Goal: Task Accomplishment & Management: Manage account settings

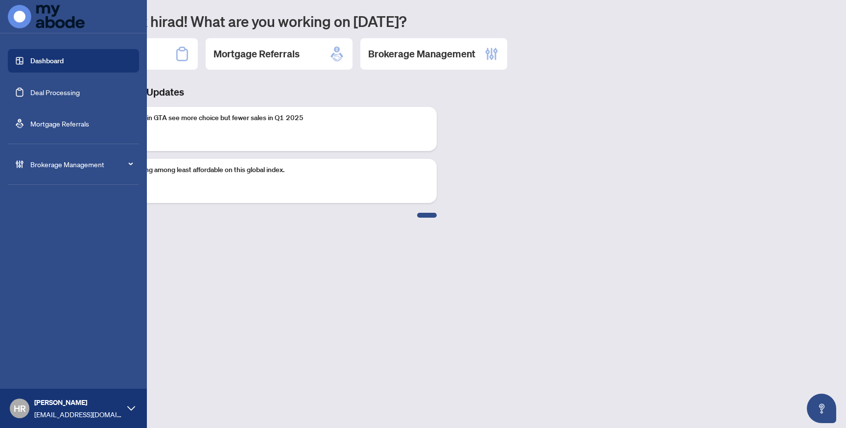
click at [42, 91] on link "Deal Processing" at bounding box center [54, 92] width 49 height 9
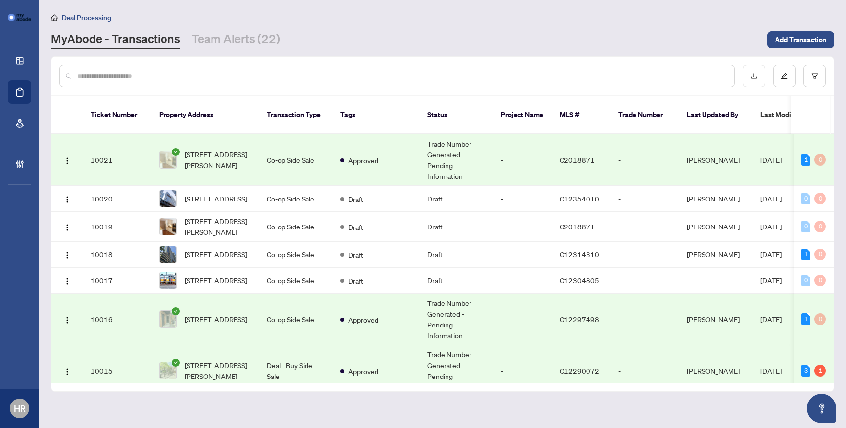
scroll to position [0, 0]
click at [300, 163] on td "Co-op Side Sale" at bounding box center [295, 159] width 73 height 51
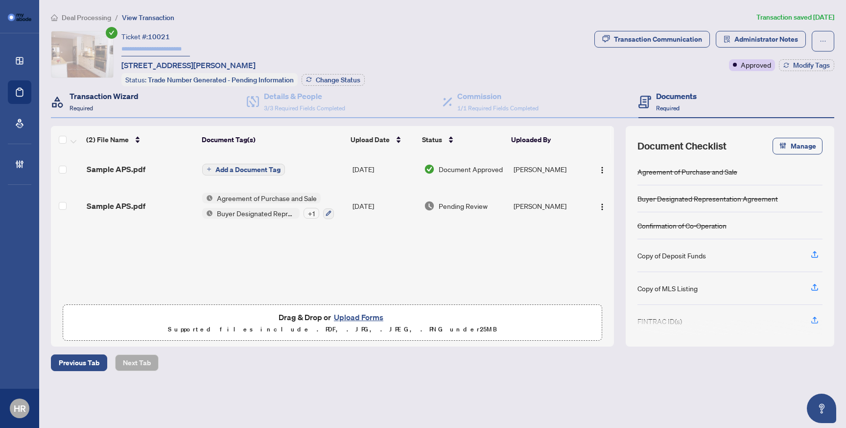
click at [124, 101] on div "Transaction Wizard Required" at bounding box center [104, 101] width 69 height 23
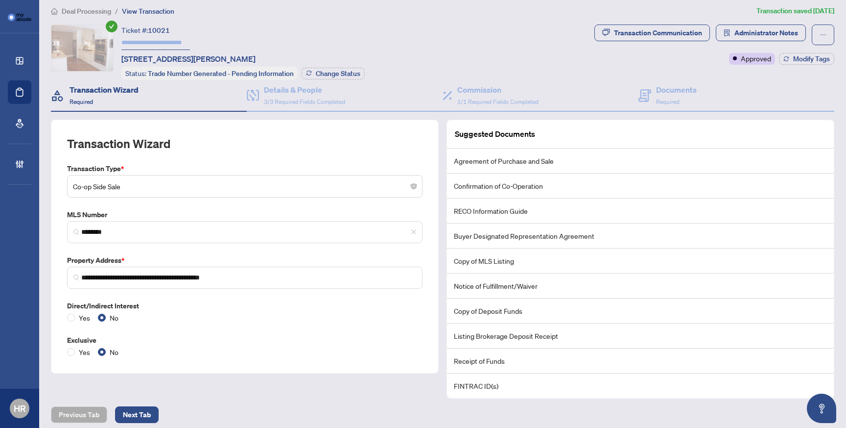
scroll to position [7, 0]
click at [313, 102] on span "3/3 Required Fields Completed" at bounding box center [304, 100] width 81 height 7
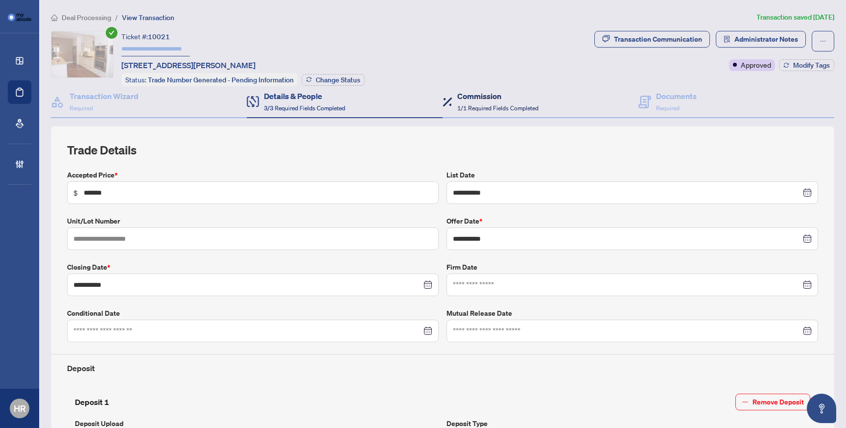
click at [479, 96] on h4 "Commission" at bounding box center [497, 96] width 81 height 12
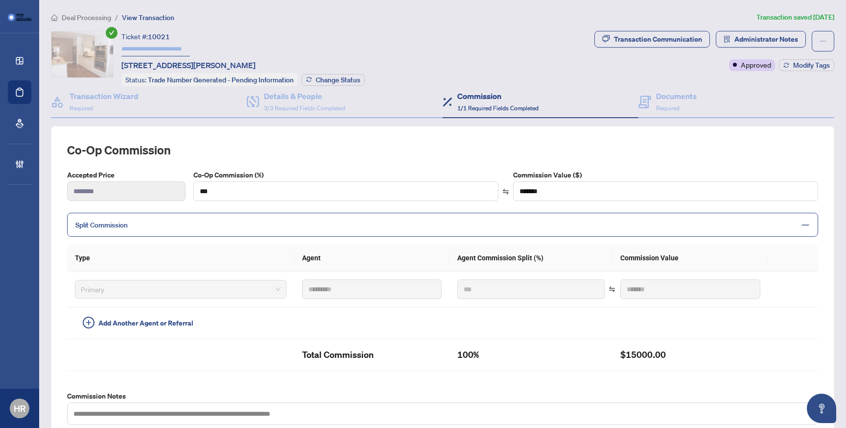
click at [370, 227] on span "Split Commission" at bounding box center [435, 224] width 720 height 11
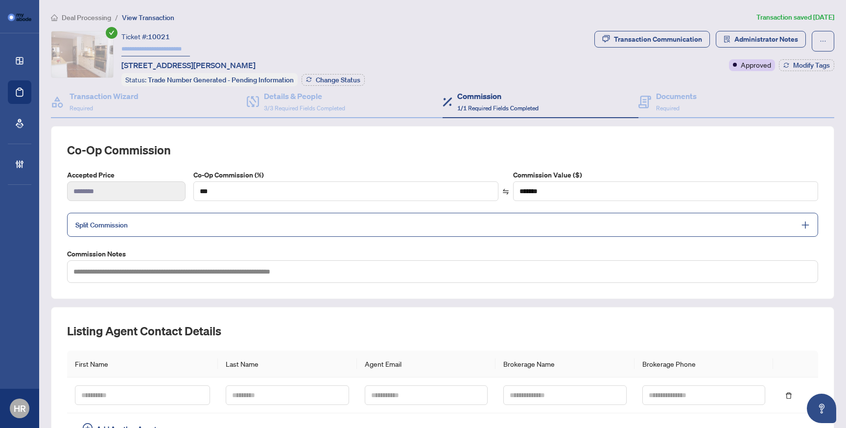
click at [370, 227] on span "Split Commission" at bounding box center [435, 224] width 720 height 11
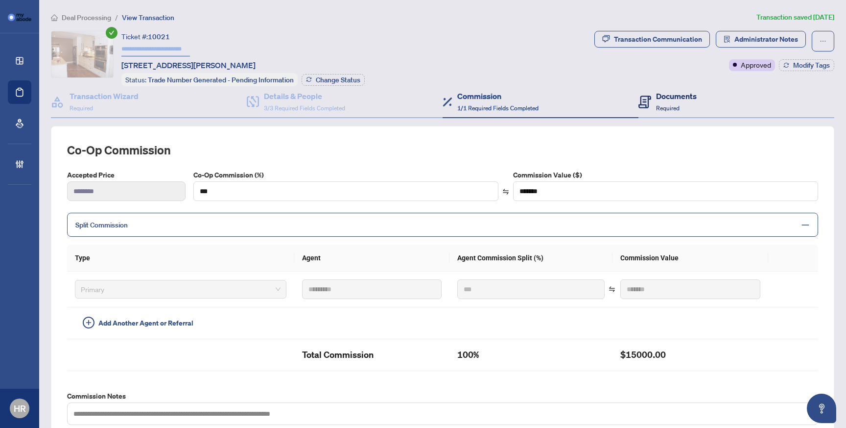
click at [680, 92] on h4 "Documents" at bounding box center [676, 96] width 41 height 12
